Goal: Information Seeking & Learning: Check status

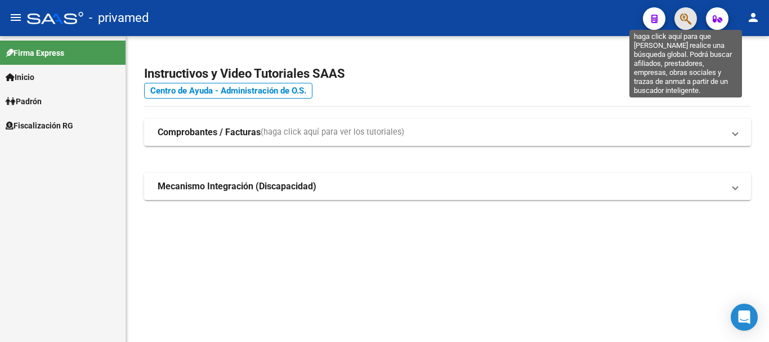
click at [685, 20] on icon "button" at bounding box center [685, 18] width 11 height 13
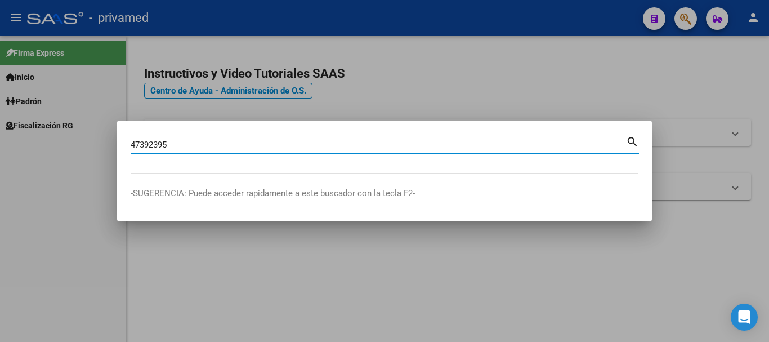
type input "47392395"
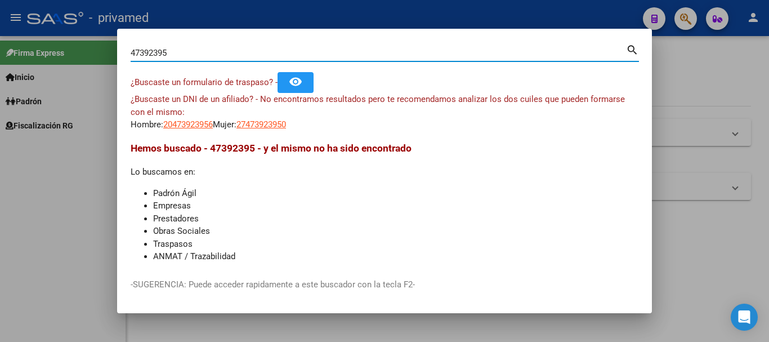
scroll to position [29, 0]
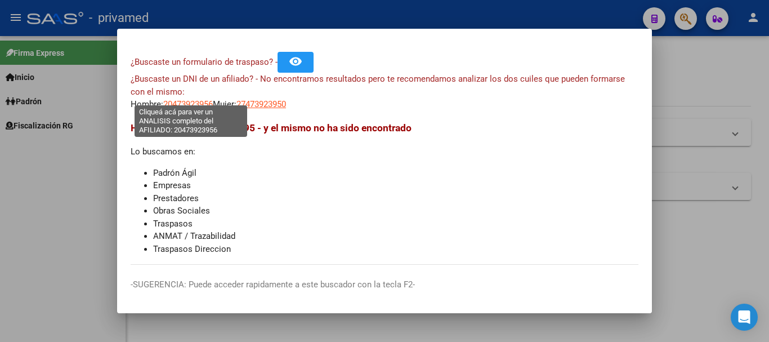
click at [203, 99] on span "20473923956" at bounding box center [188, 104] width 50 height 10
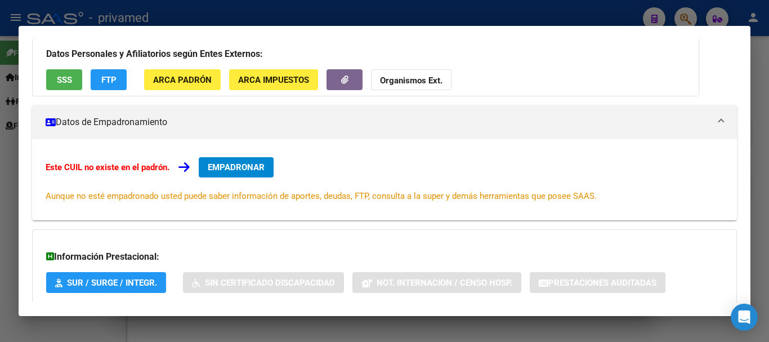
scroll to position [0, 0]
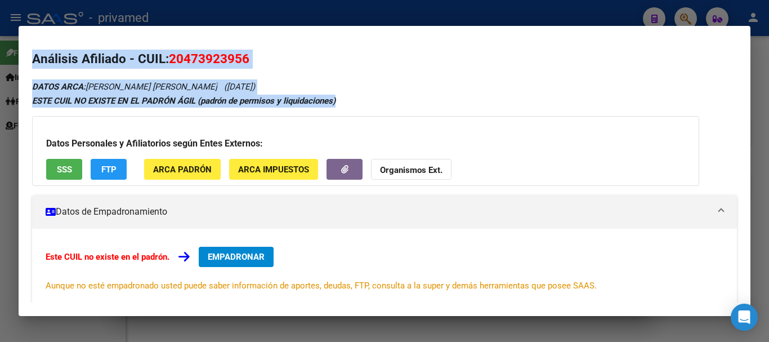
drag, startPoint x: 760, startPoint y: 167, endPoint x: 738, endPoint y: 133, distance: 41.0
click at [738, 133] on div "47392395 Buscar (apellido, dni, cuil, nro traspaso, cuit, obra social) search ¿…" at bounding box center [384, 171] width 769 height 342
click at [712, 118] on div "DATOS ARCA: [PERSON_NAME] [PERSON_NAME] ([DATE]) ESTE CUIL NO EXISTE EN EL PADR…" at bounding box center [384, 262] width 704 height 366
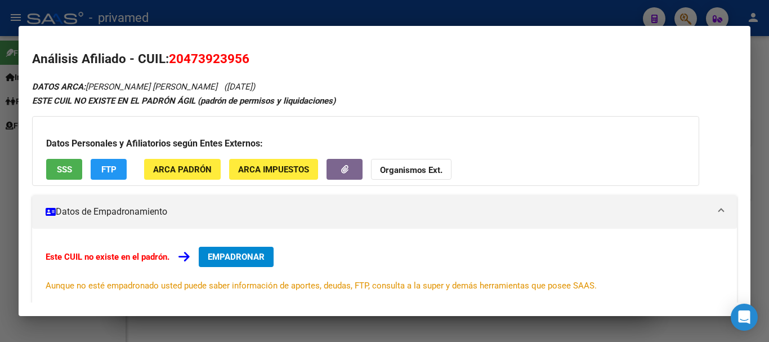
click at [757, 104] on div at bounding box center [384, 171] width 769 height 342
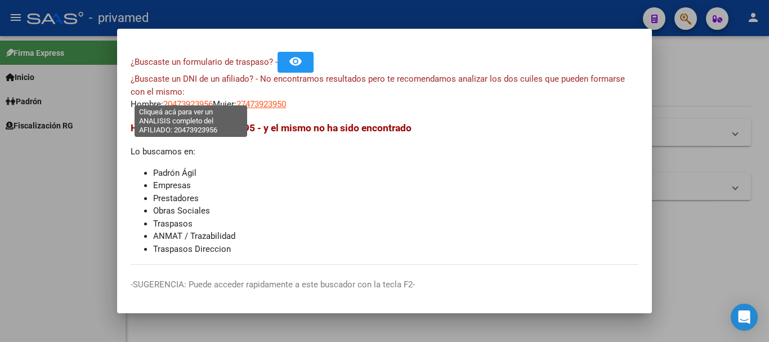
drag, startPoint x: 217, startPoint y: 95, endPoint x: 167, endPoint y: 96, distance: 50.1
click at [167, 99] on span "20473923956" at bounding box center [188, 104] width 50 height 10
copy span "20473923956"
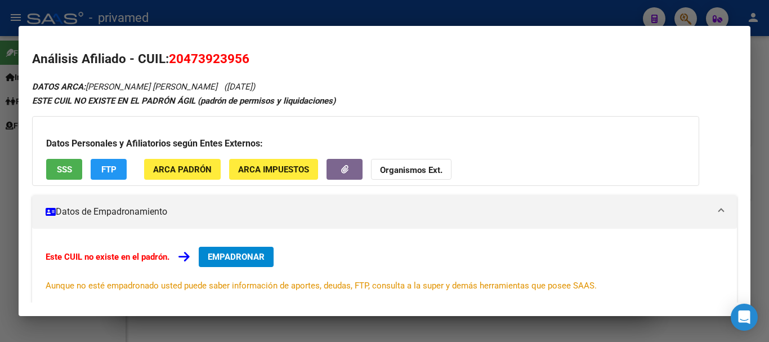
drag, startPoint x: 167, startPoint y: 96, endPoint x: 268, endPoint y: 55, distance: 109.3
click at [268, 55] on h2 "Análisis Afiliado - CUIL: 20473923956" at bounding box center [384, 59] width 704 height 19
copy span "20473923956"
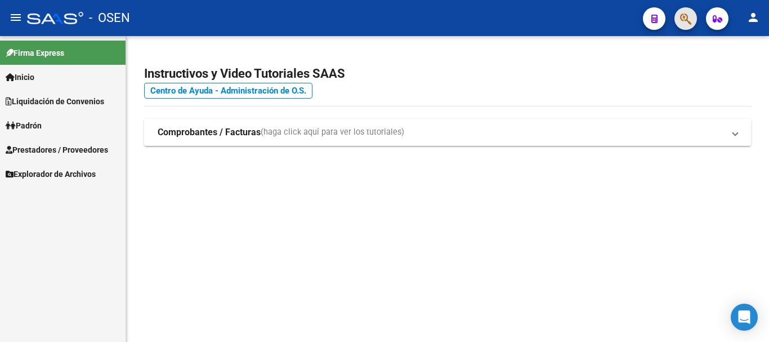
click at [681, 26] on span "button" at bounding box center [685, 18] width 11 height 23
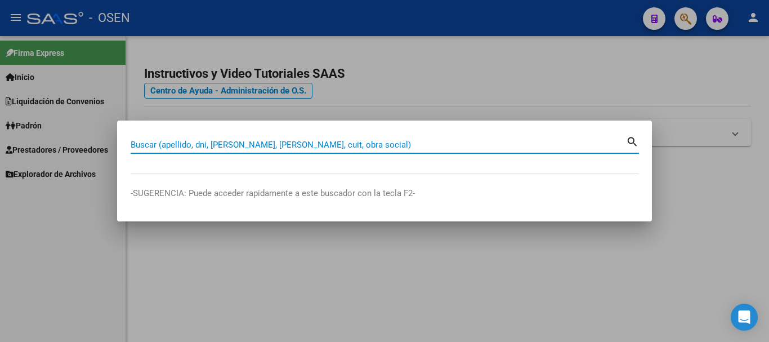
paste input "20473923956"
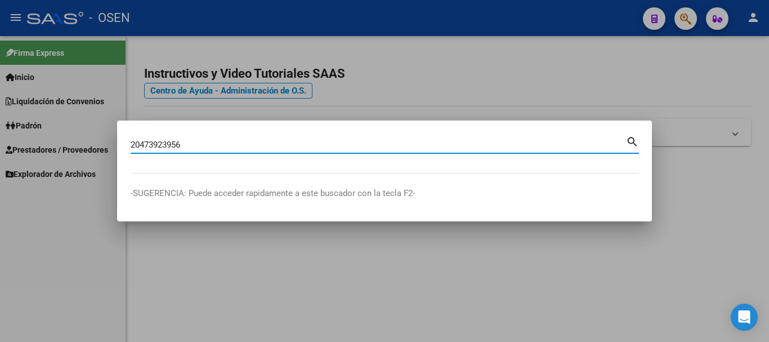
type input "20473923956"
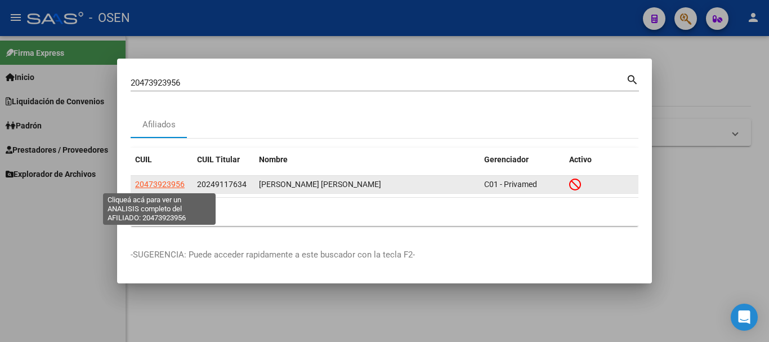
click at [165, 185] on span "20473923956" at bounding box center [160, 183] width 50 height 9
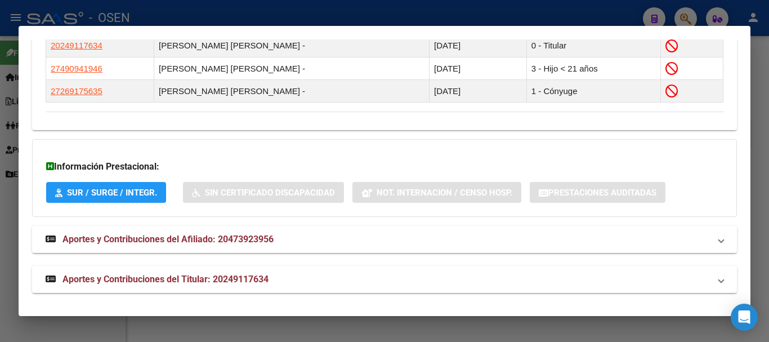
scroll to position [689, 0]
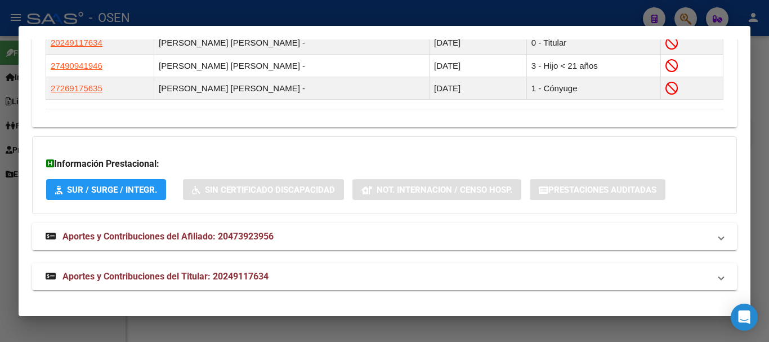
click at [162, 224] on mat-expansion-panel-header "Aportes y Contribuciones del Afiliado: 20473923956" at bounding box center [384, 236] width 704 height 27
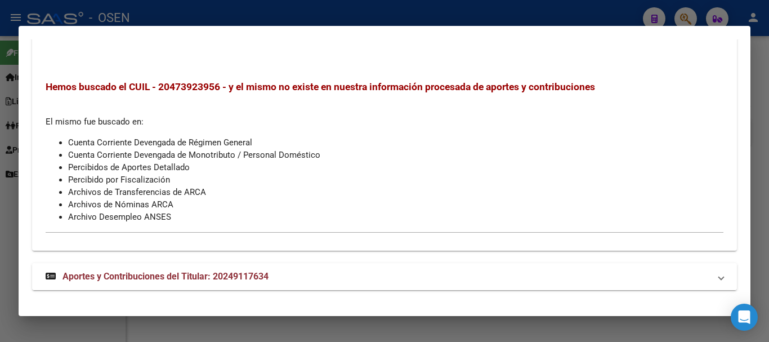
click at [165, 267] on mat-expansion-panel-header "Aportes y Contribuciones del Titular: 20249117634" at bounding box center [384, 276] width 704 height 27
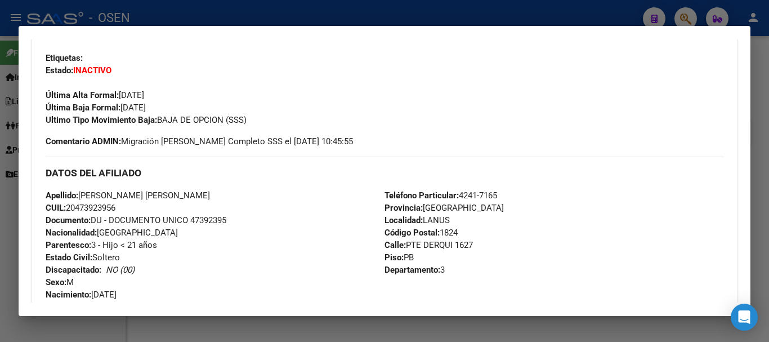
scroll to position [0, 0]
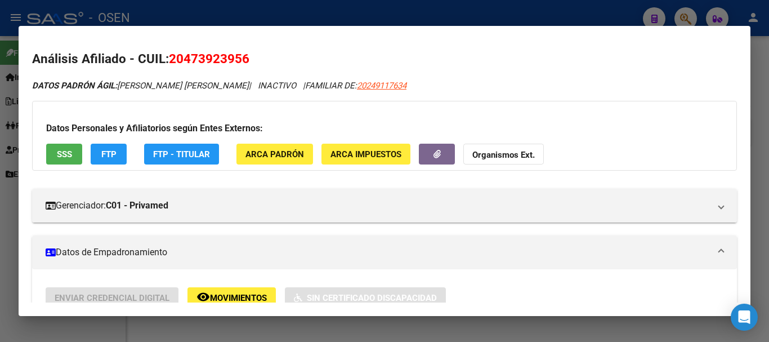
click at [768, 113] on div at bounding box center [384, 171] width 769 height 342
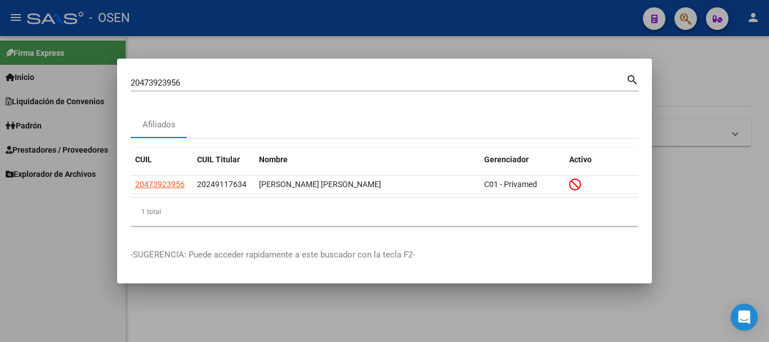
click at [763, 110] on div at bounding box center [384, 171] width 769 height 342
